Goal: Task Accomplishment & Management: Use online tool/utility

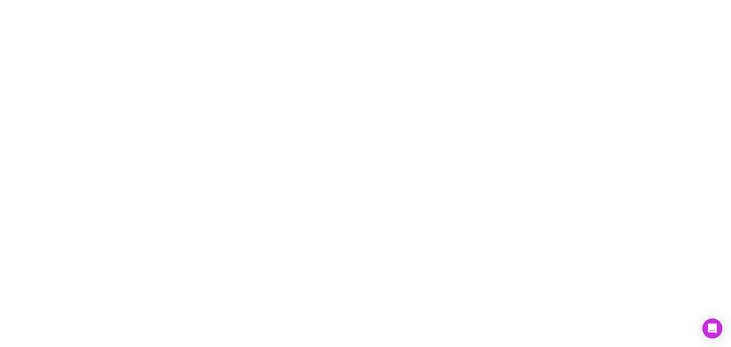
click at [344, 164] on div at bounding box center [365, 173] width 731 height 347
click at [287, 176] on div at bounding box center [365, 173] width 731 height 347
click at [135, 160] on div at bounding box center [365, 173] width 731 height 347
drag, startPoint x: 177, startPoint y: 75, endPoint x: 165, endPoint y: 69, distance: 13.7
click at [177, 75] on div at bounding box center [365, 173] width 731 height 347
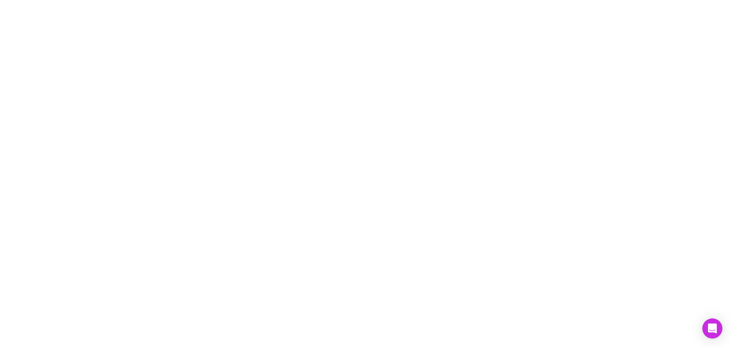
click at [75, 104] on div at bounding box center [365, 173] width 731 height 347
